Goal: Information Seeking & Learning: Learn about a topic

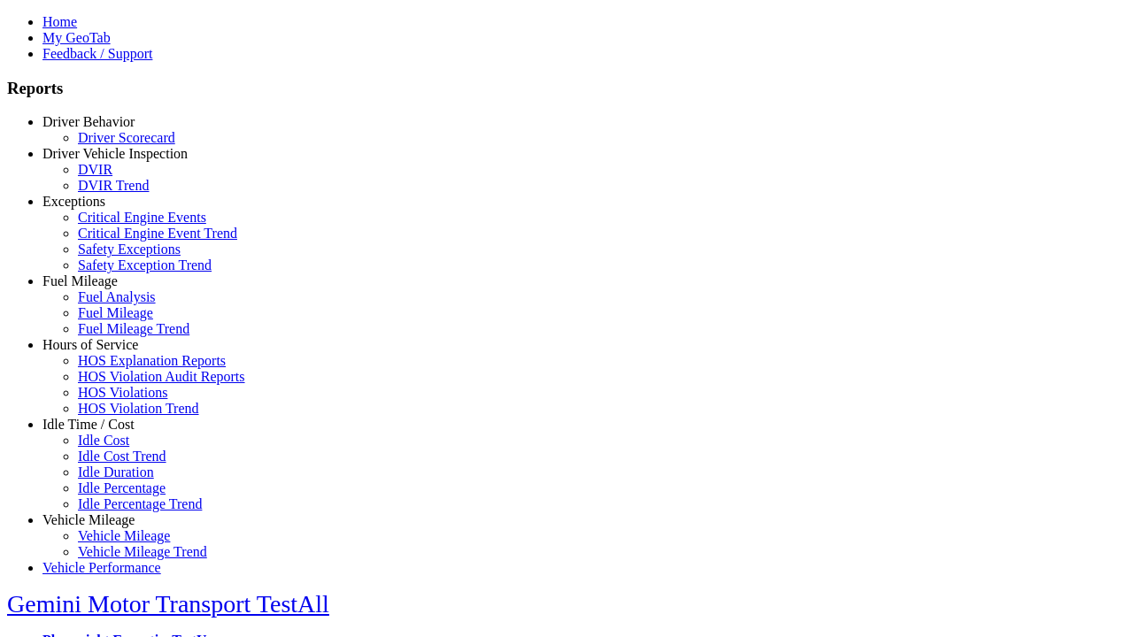
click at [102, 513] on link "Vehicle Mileage" at bounding box center [88, 520] width 92 height 15
click at [115, 545] on link "Vehicle Mileage Trend" at bounding box center [142, 552] width 129 height 15
select select
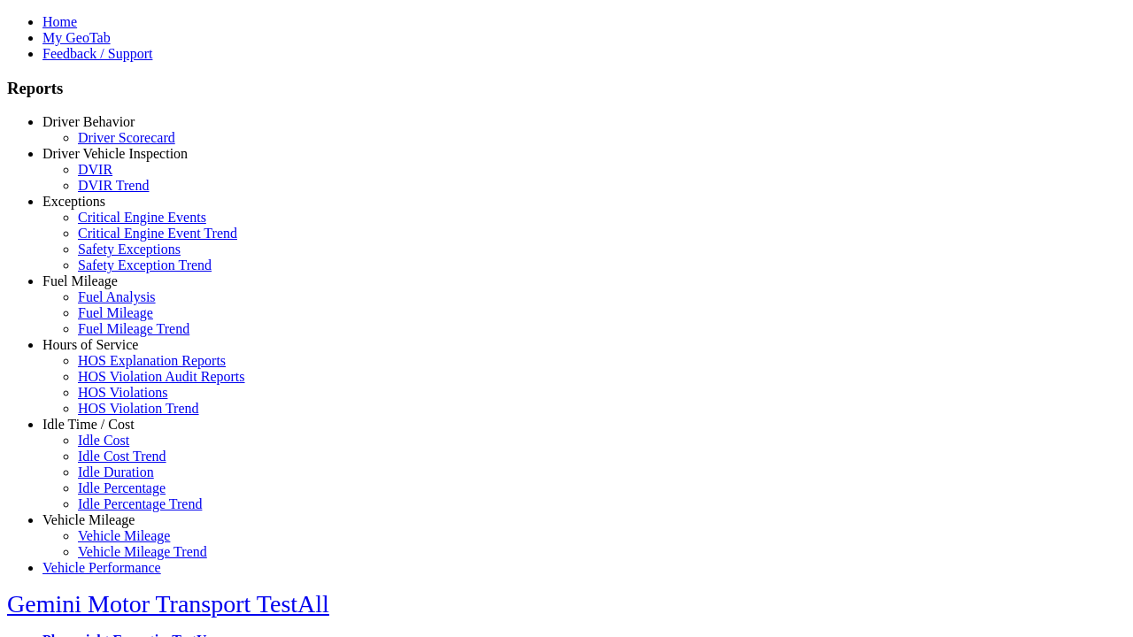
select select
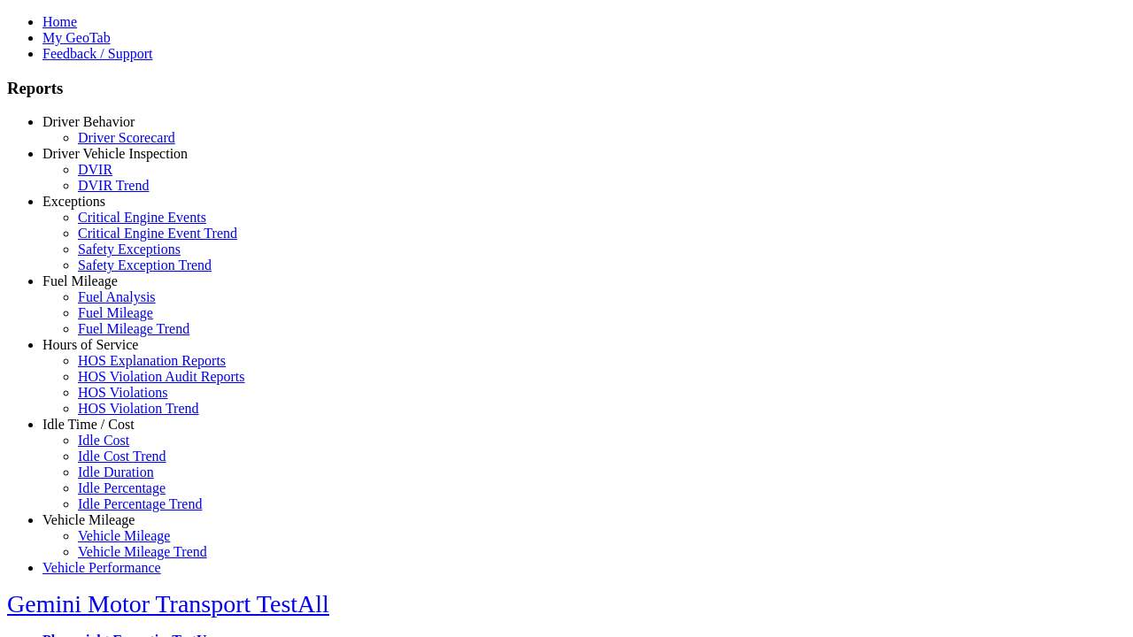
select select
type input "*********"
